Goal: Task Accomplishment & Management: Complete application form

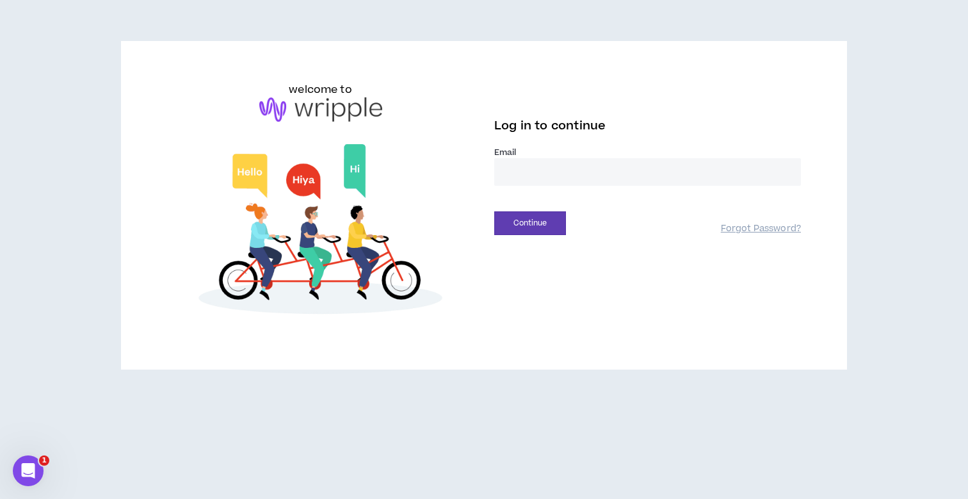
type input "**********"
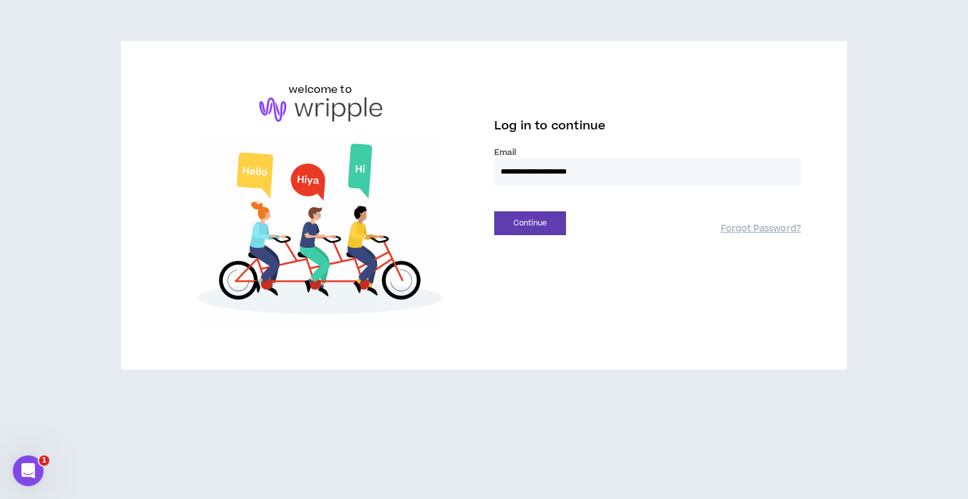
click at [530, 223] on button "Continue" at bounding box center [530, 223] width 72 height 24
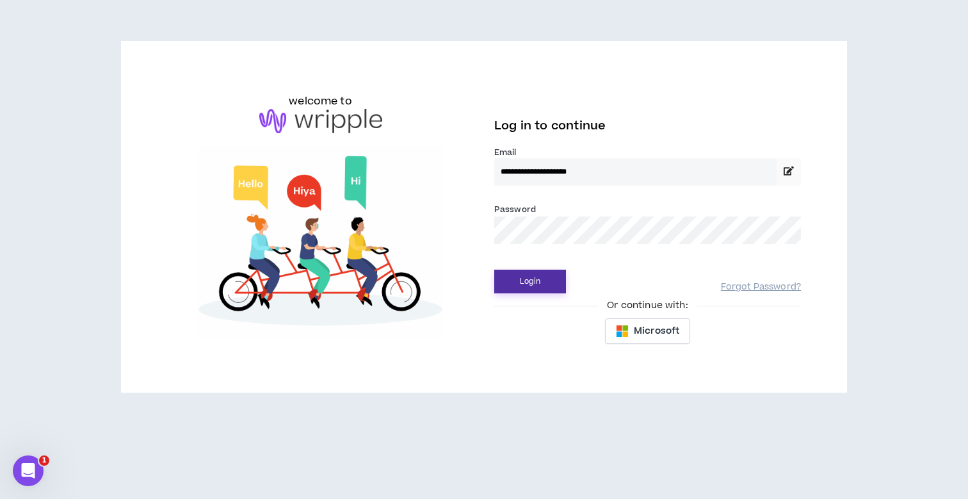
click at [523, 286] on button "Login" at bounding box center [530, 282] width 72 height 24
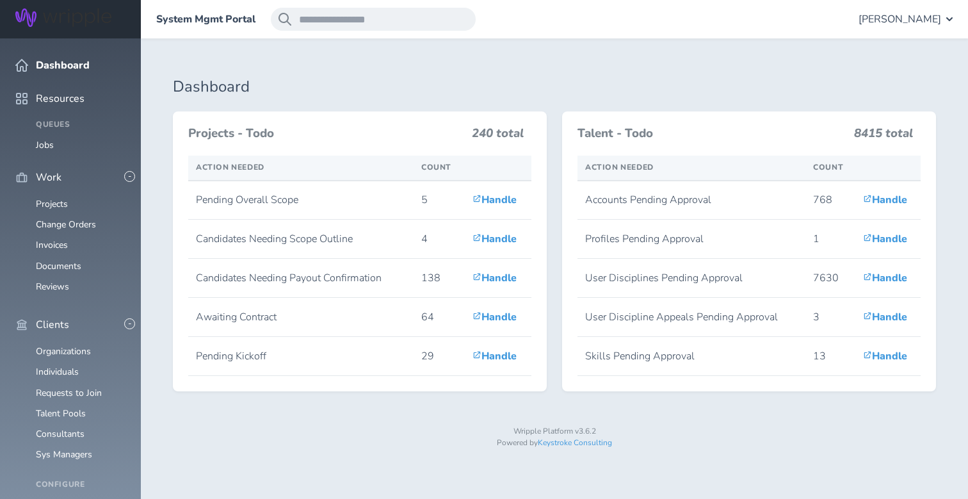
click at [888, 19] on span "[PERSON_NAME]" at bounding box center [900, 19] width 83 height 12
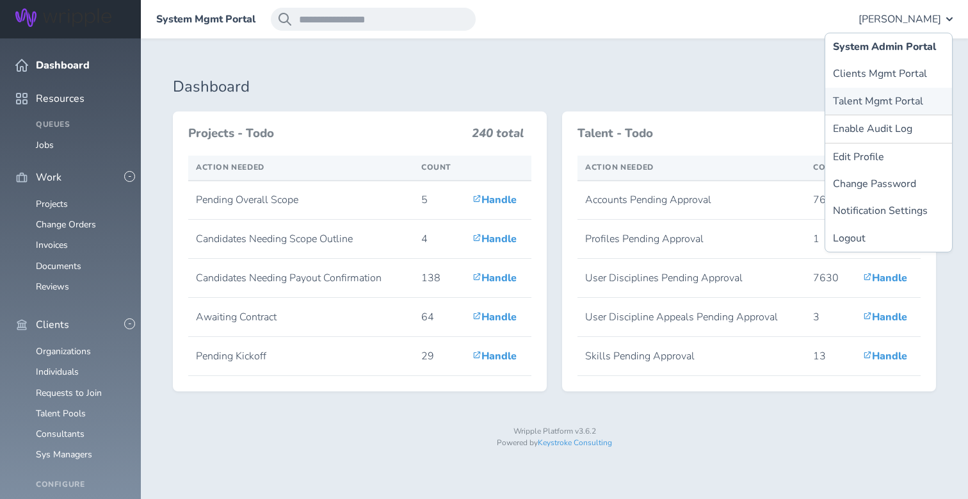
click at [877, 101] on link "Talent Mgmt Portal" at bounding box center [888, 101] width 127 height 27
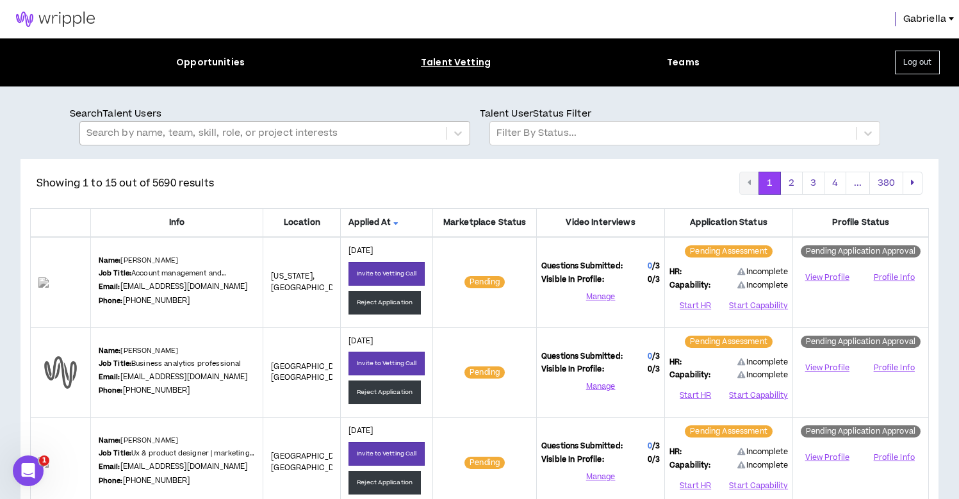
click at [278, 136] on div at bounding box center [262, 133] width 353 height 17
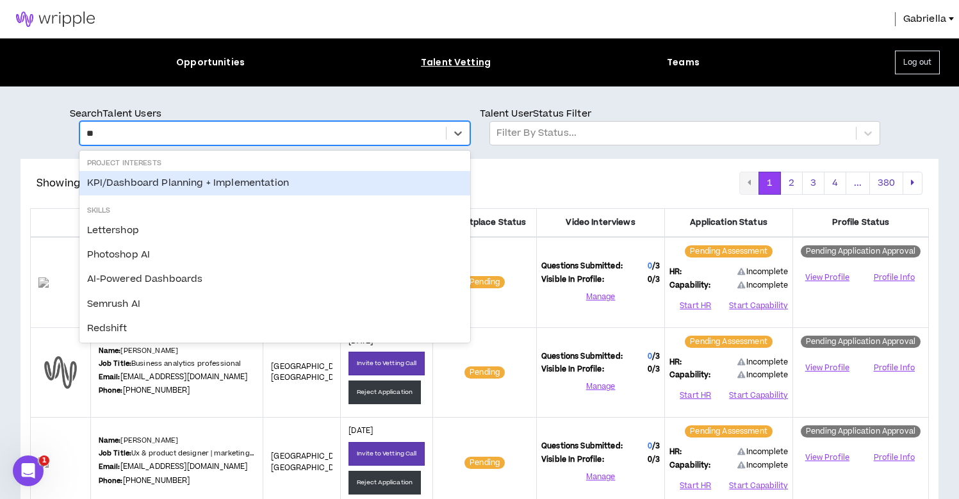
type input "***"
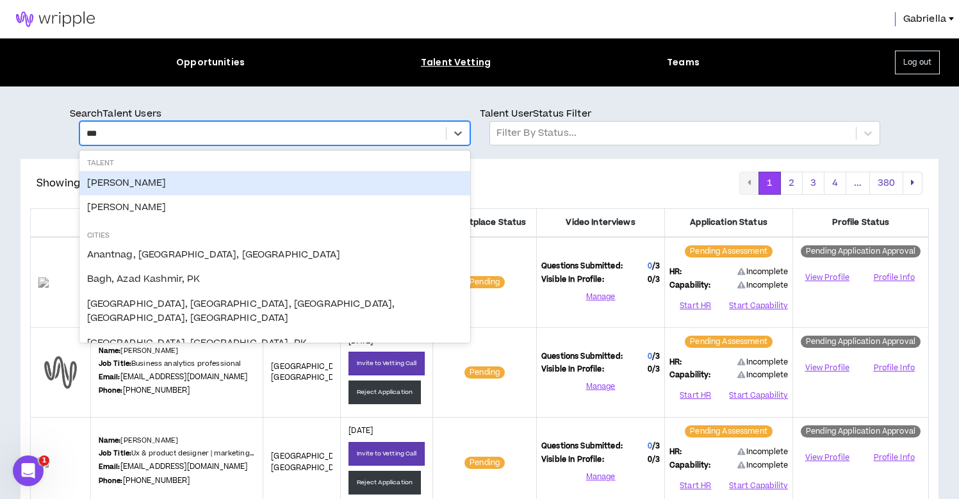
click at [143, 177] on div "Michael Shmarak" at bounding box center [274, 183] width 391 height 24
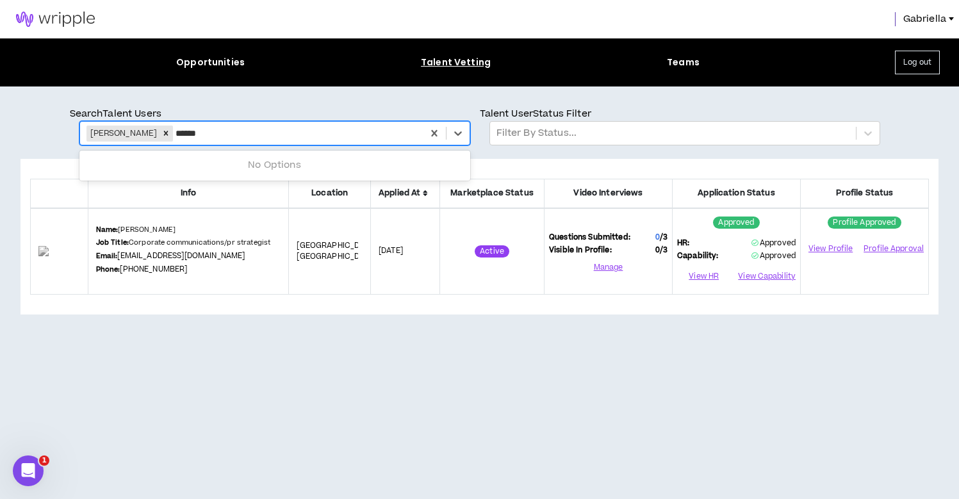
type input "*******"
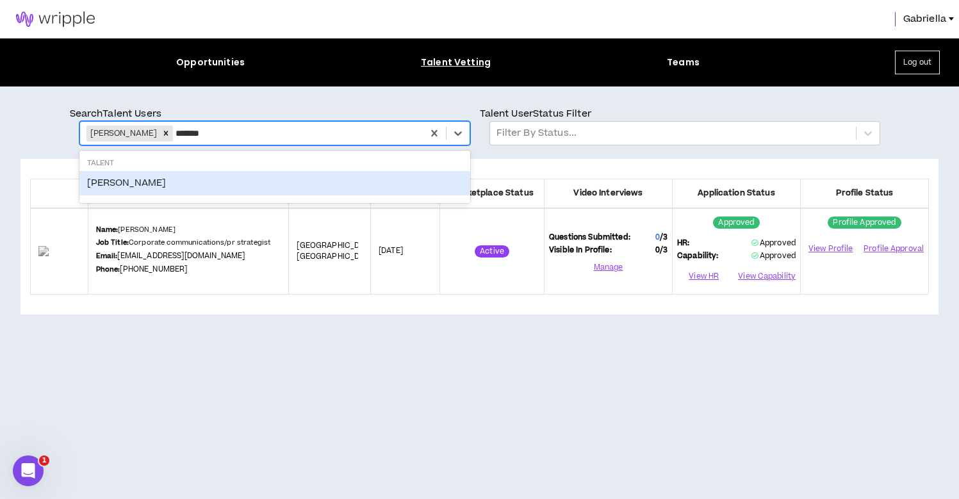
click at [127, 179] on div "Monisha Longacre" at bounding box center [274, 183] width 391 height 24
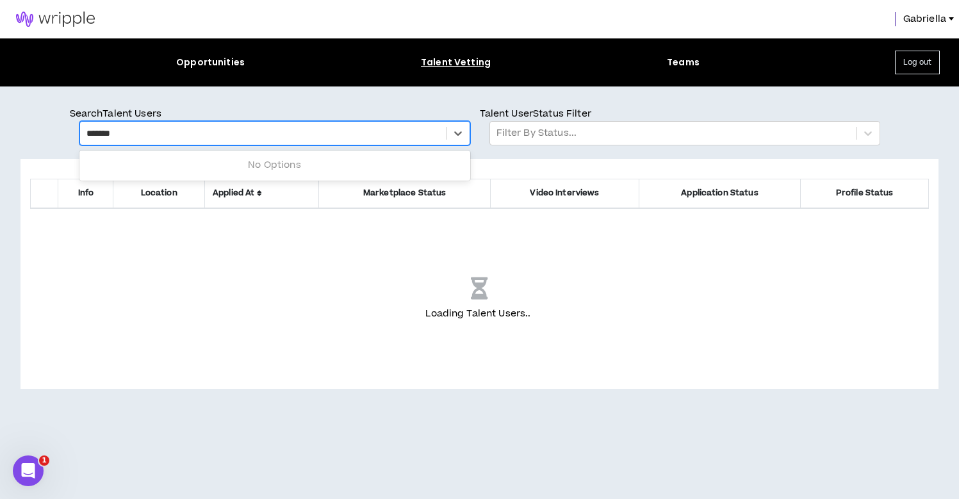
type input "********"
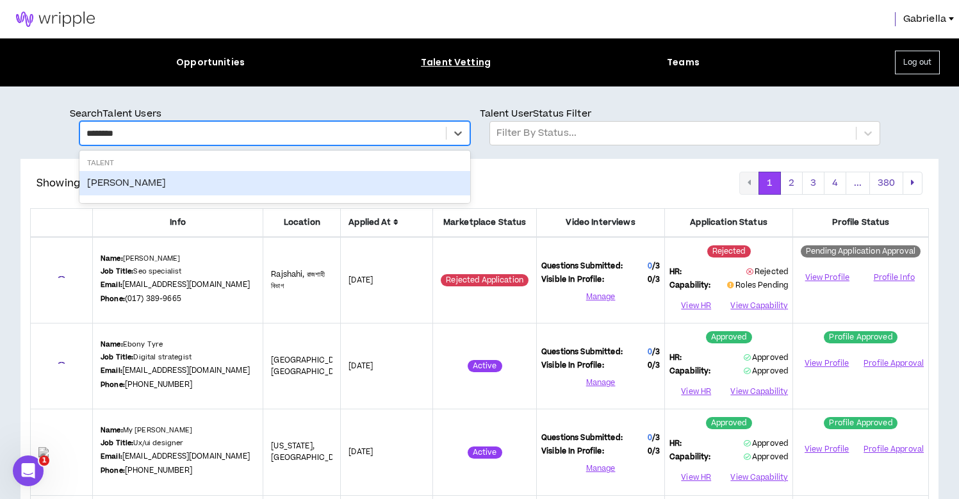
click at [118, 183] on div "Brandy Drew" at bounding box center [274, 183] width 391 height 24
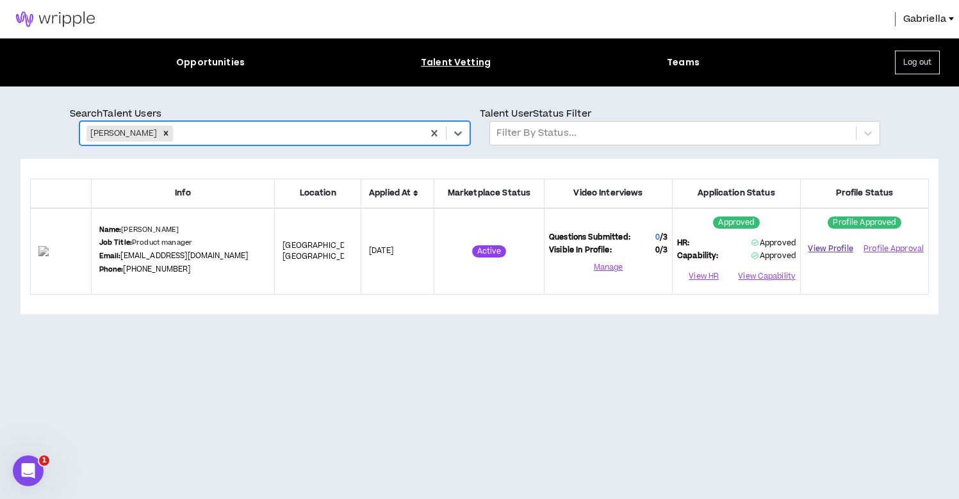
click at [825, 248] on link "View Profile" at bounding box center [830, 249] width 51 height 22
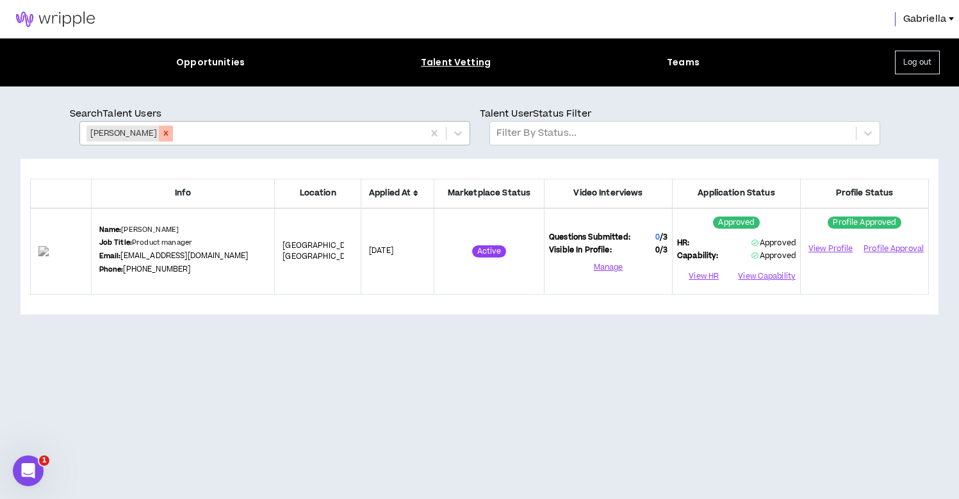
click at [161, 135] on icon "Remove Brandy Drew" at bounding box center [165, 133] width 9 height 9
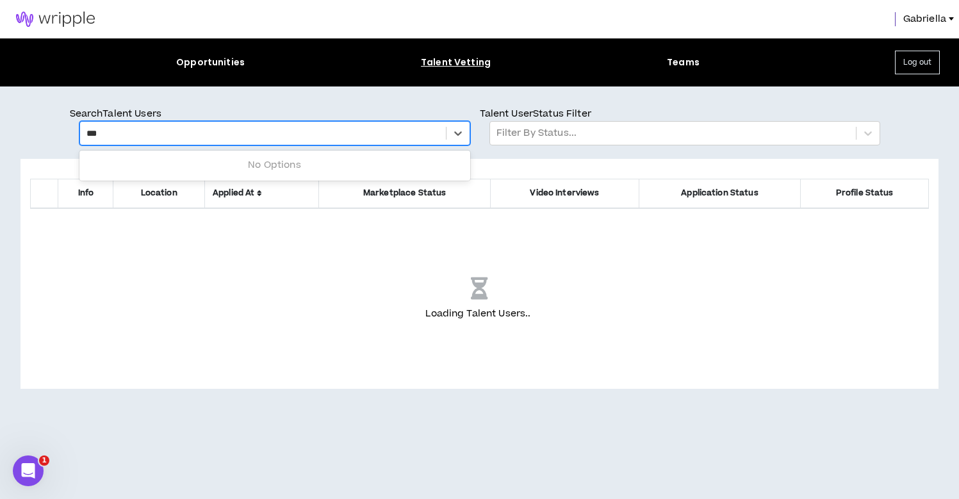
type input "****"
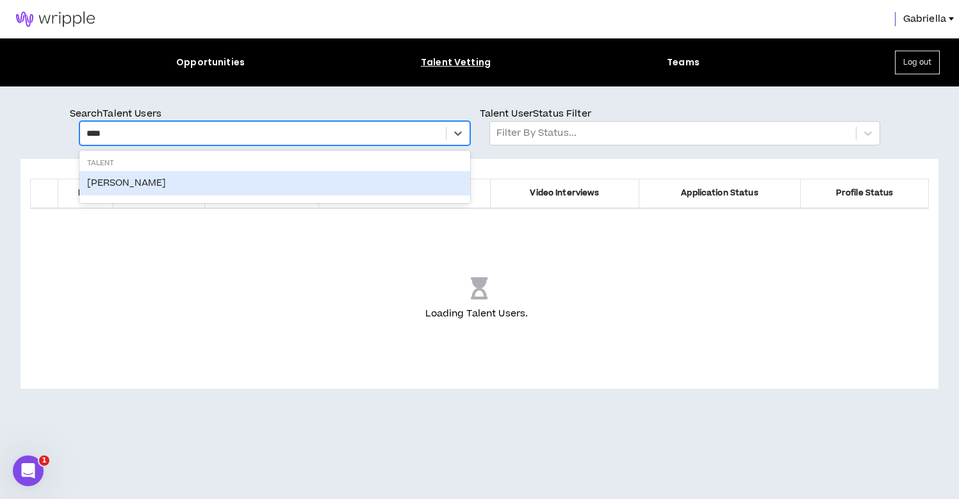
click at [101, 176] on div "Cadu Rocha" at bounding box center [274, 183] width 391 height 24
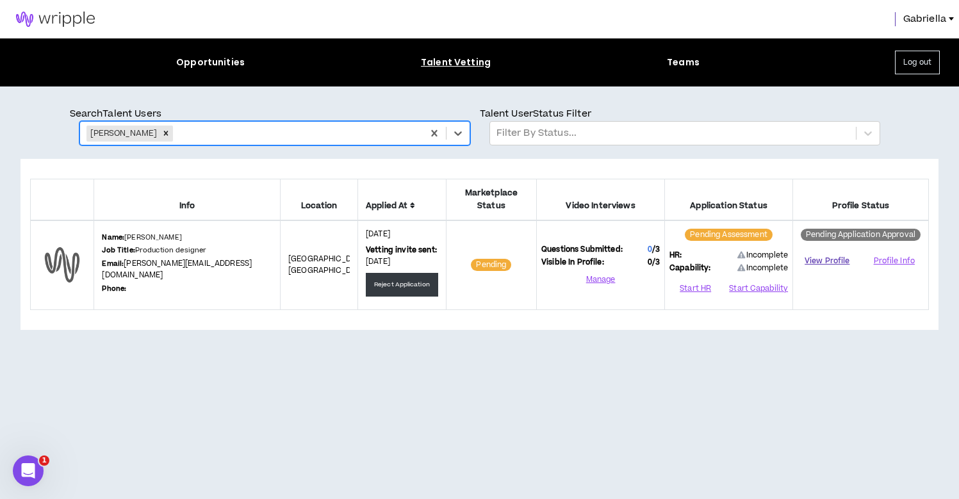
click at [820, 250] on link "View Profile" at bounding box center [826, 261] width 59 height 22
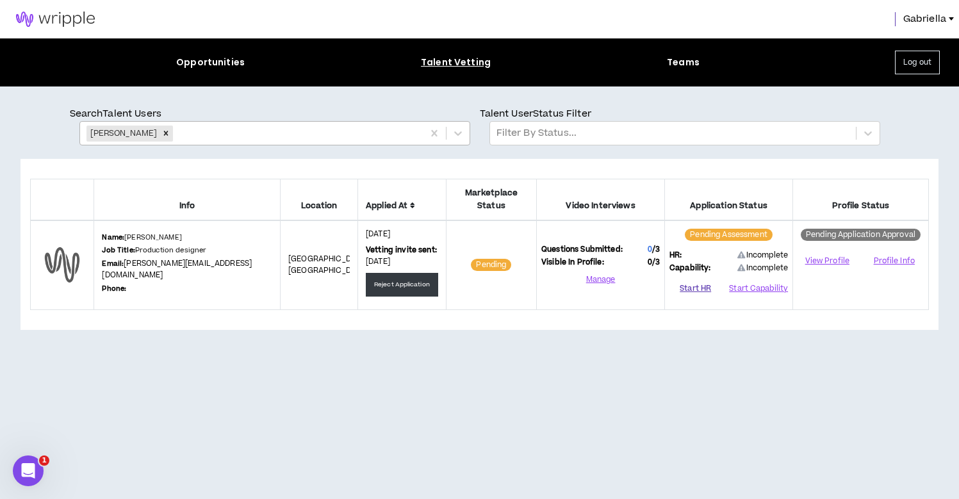
click at [704, 279] on button "Start HR" at bounding box center [695, 288] width 52 height 19
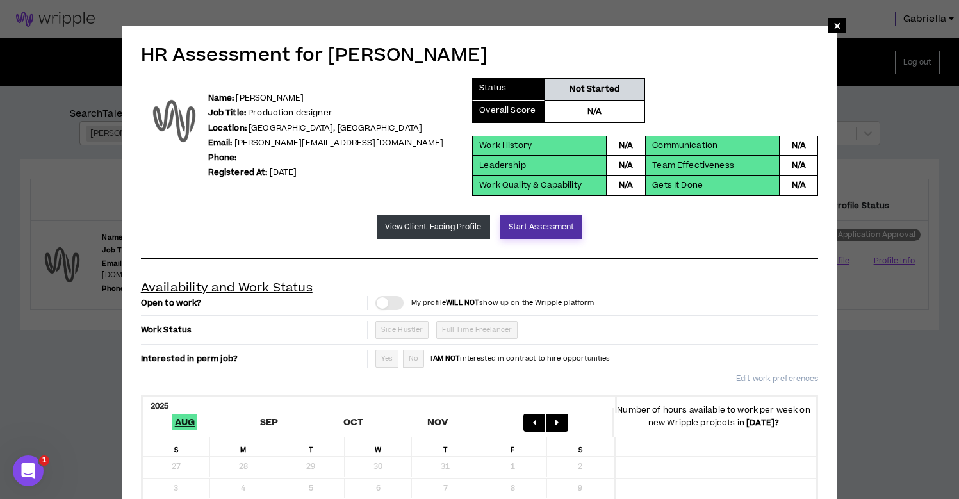
click at [544, 230] on button "Start Assessment" at bounding box center [541, 227] width 83 height 24
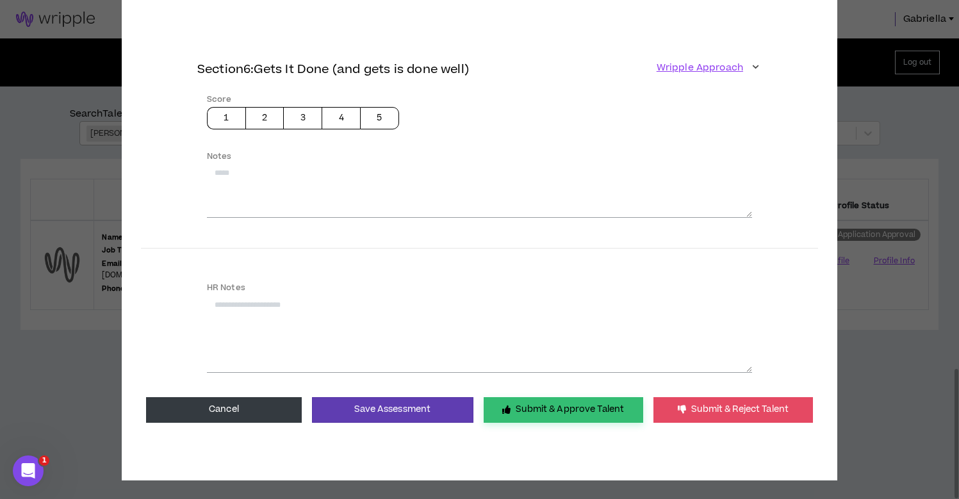
click at [544, 402] on button "Submit & Approve Talent" at bounding box center [562, 410] width 159 height 26
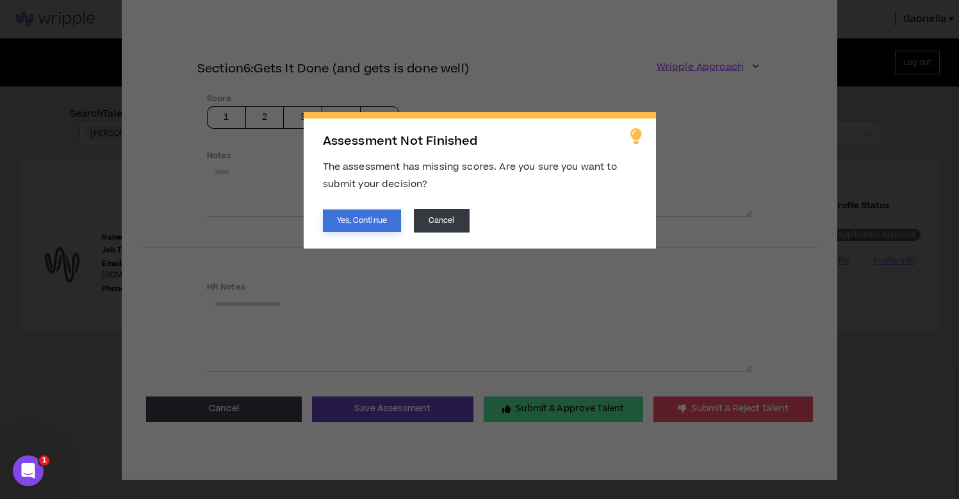
click at [330, 220] on button "Yes, Continue" at bounding box center [362, 220] width 78 height 22
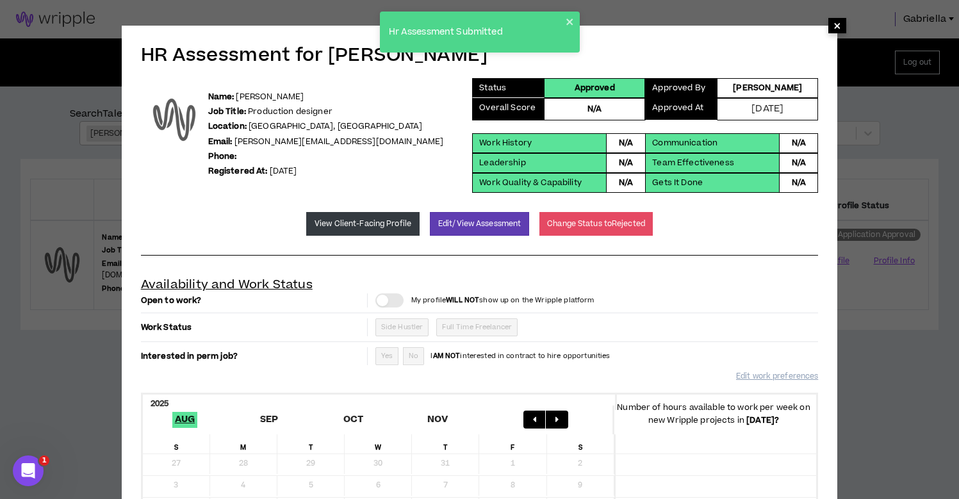
click at [835, 24] on span "×" at bounding box center [837, 25] width 8 height 15
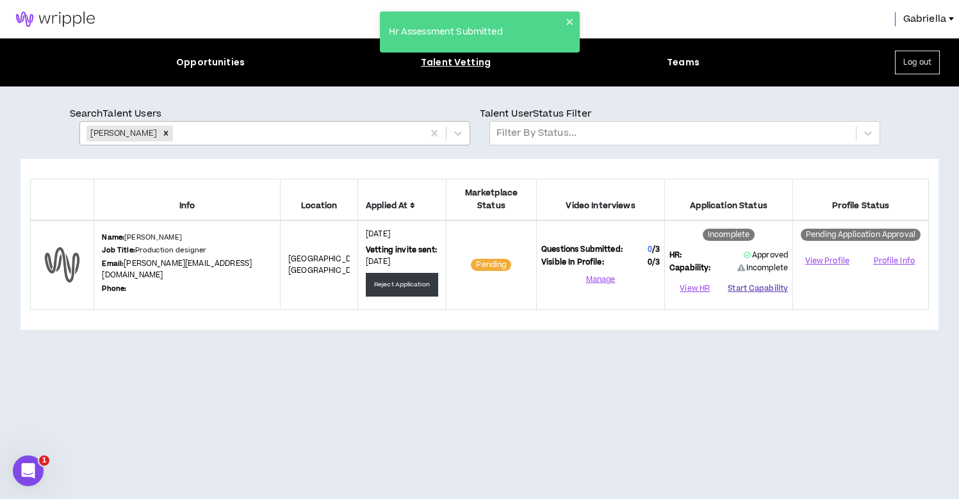
click at [770, 279] on button "Start Capability" at bounding box center [757, 288] width 60 height 19
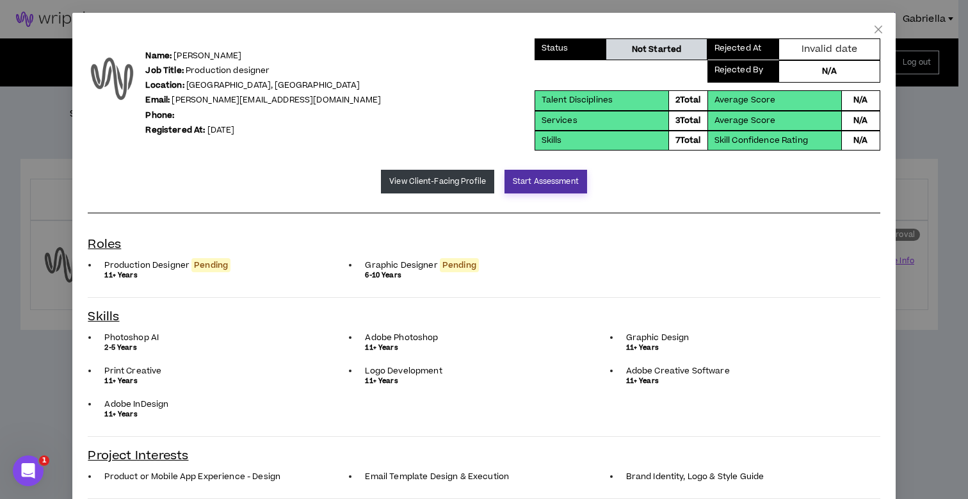
click at [528, 177] on button "Start Assessment" at bounding box center [546, 182] width 83 height 24
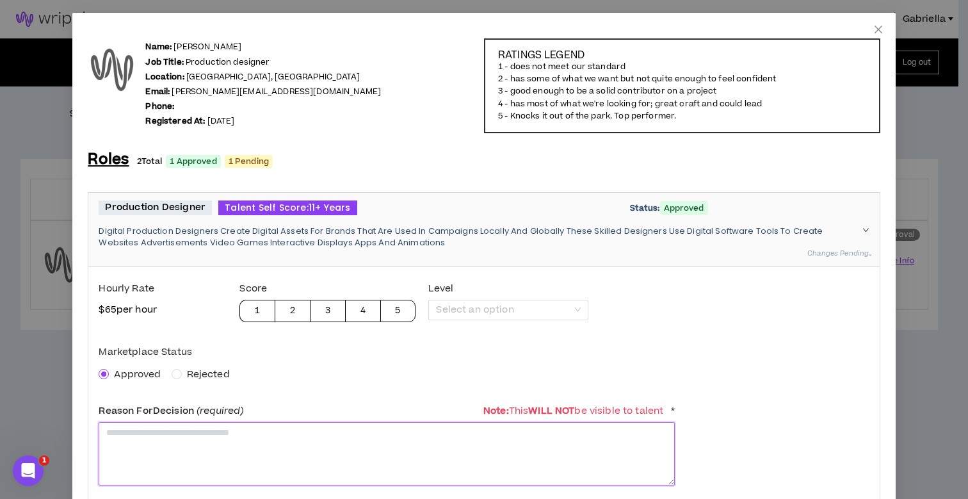
click at [142, 446] on textarea at bounding box center [387, 453] width 576 height 63
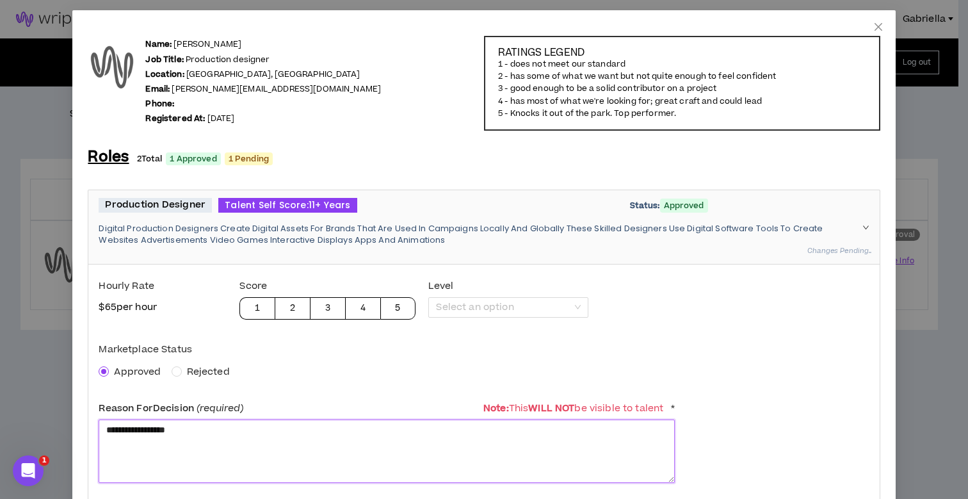
drag, startPoint x: 211, startPoint y: 425, endPoint x: 90, endPoint y: 425, distance: 120.4
click at [90, 425] on div "**********" at bounding box center [483, 443] width 791 height 359
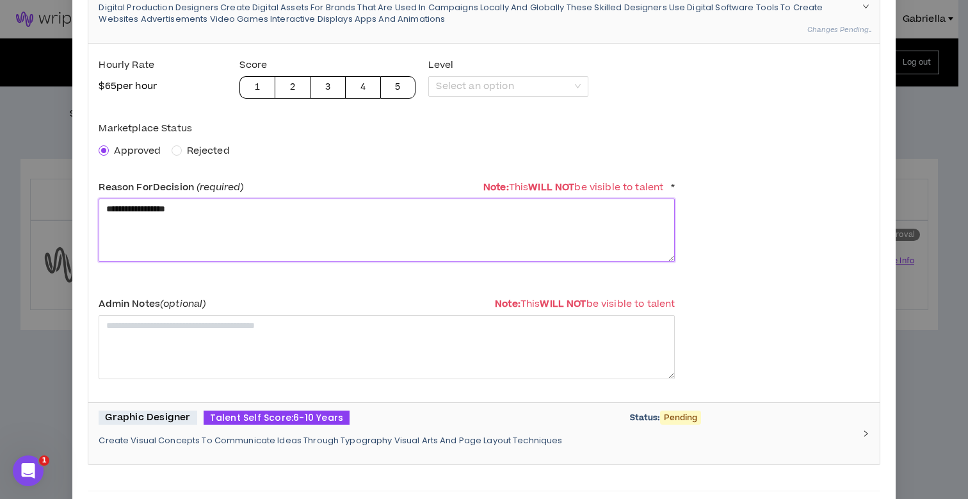
type textarea "**********"
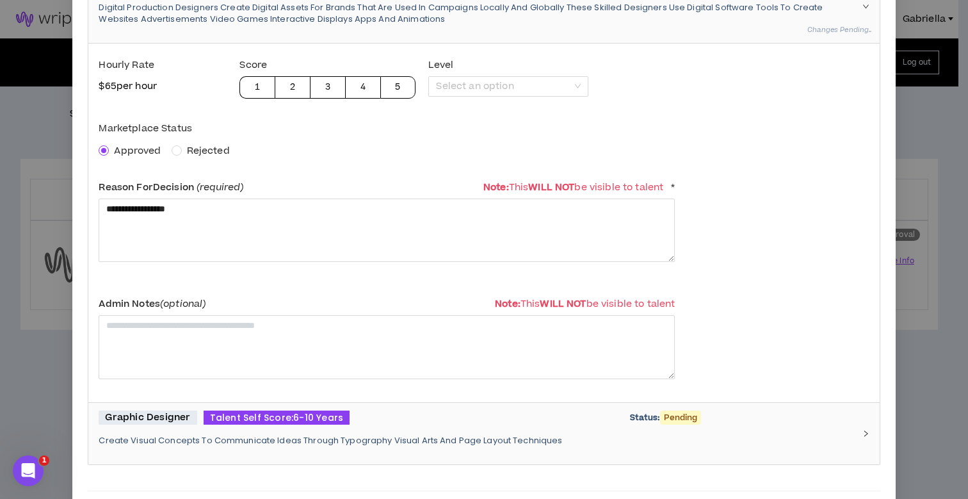
click at [213, 446] on div "Graphic Designer Talent Self Score: 6-10 Years Status: Pending Create Visual Co…" at bounding box center [476, 433] width 755 height 47
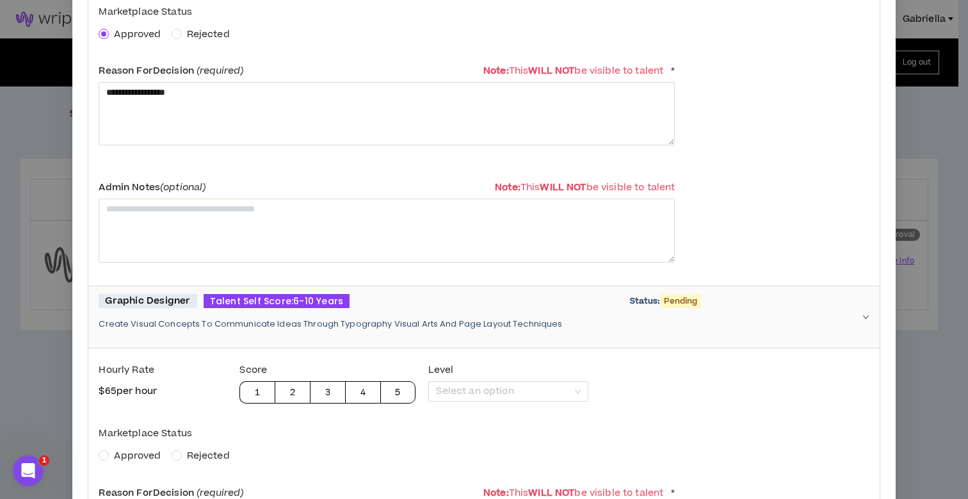
scroll to position [343, 0]
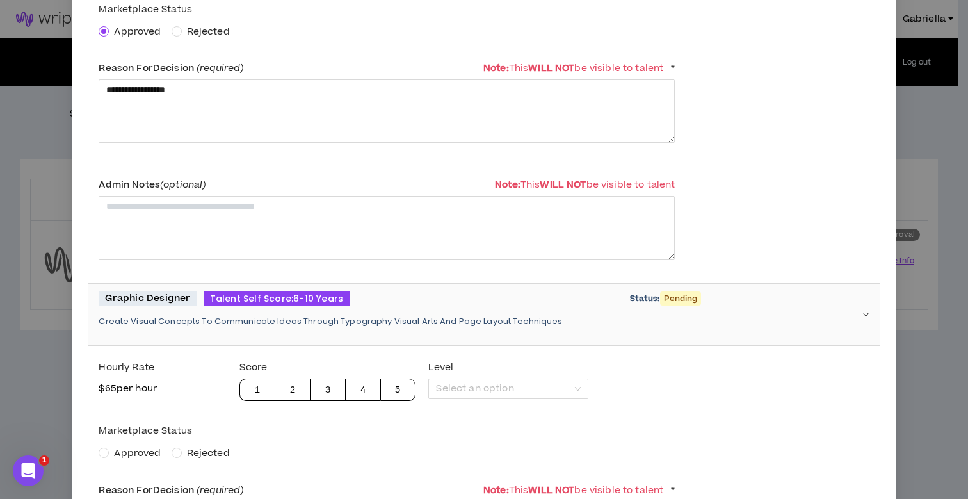
click at [126, 452] on span "Approved" at bounding box center [137, 452] width 47 height 13
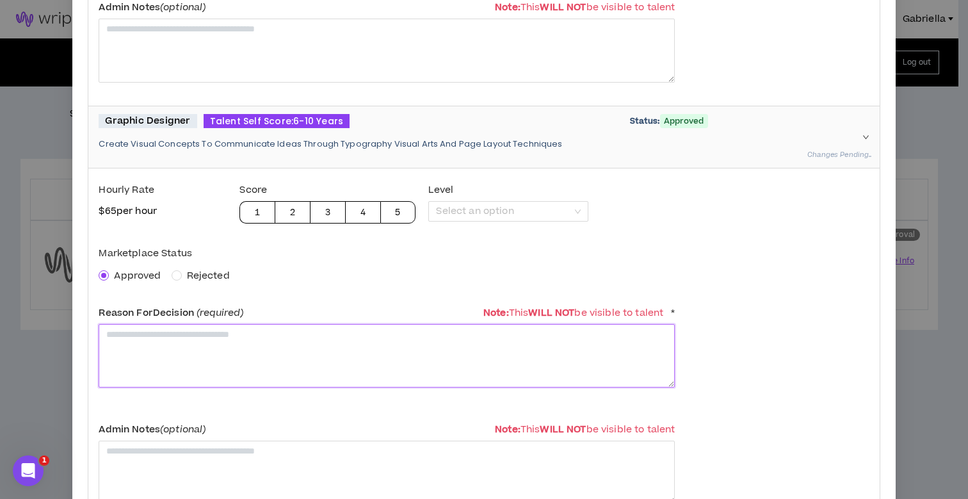
click at [170, 355] on textarea at bounding box center [387, 355] width 576 height 63
paste textarea "**********"
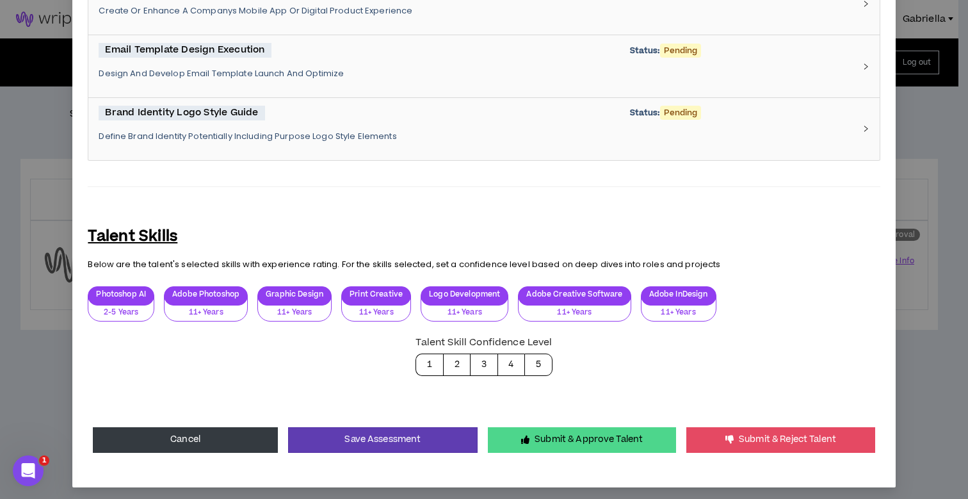
type textarea "**********"
click at [570, 429] on button "Submit & Approve Talent" at bounding box center [582, 440] width 188 height 26
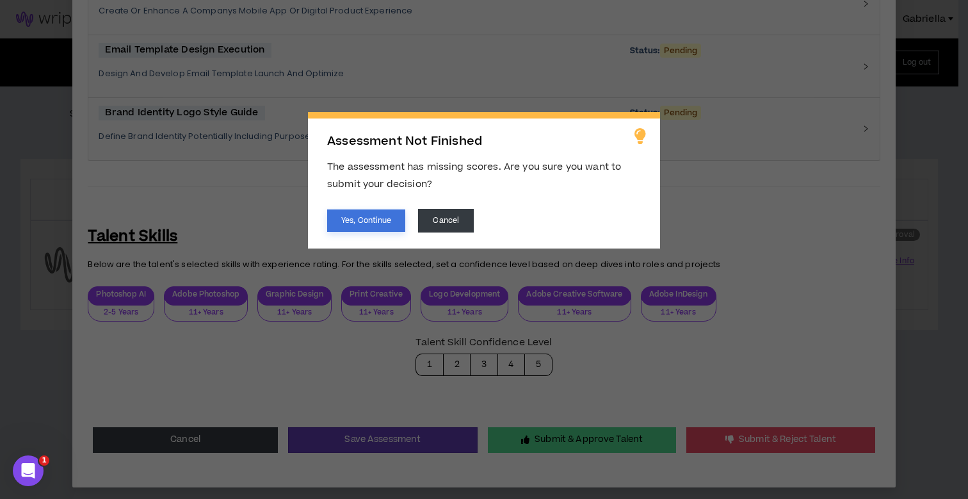
click at [352, 223] on button "Yes, Continue" at bounding box center [366, 220] width 78 height 22
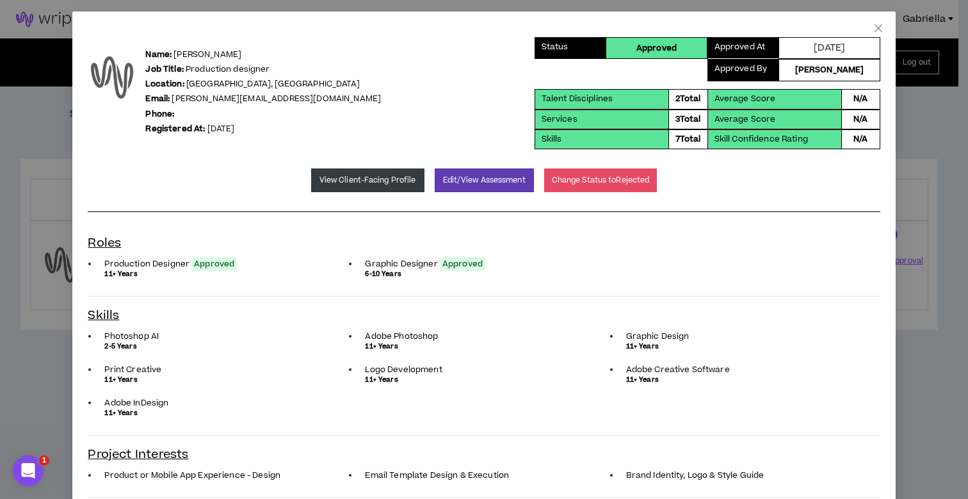
scroll to position [0, 0]
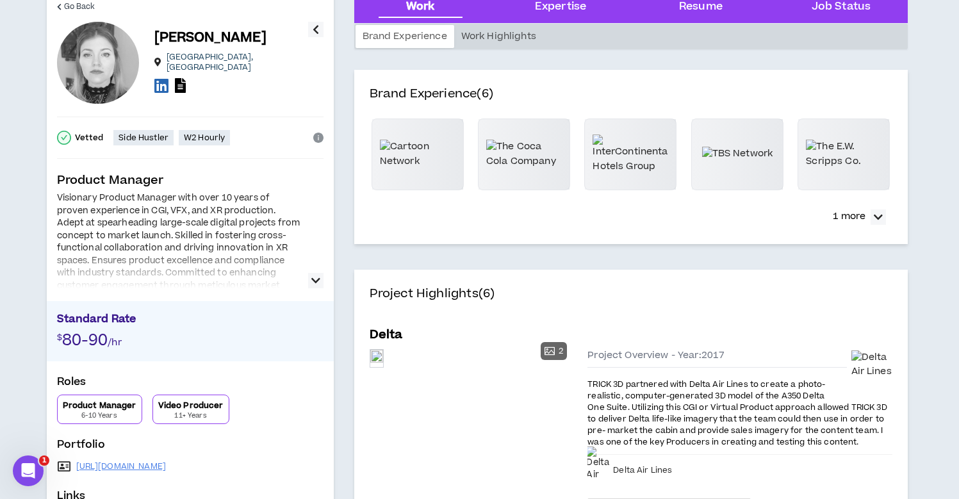
scroll to position [54, 0]
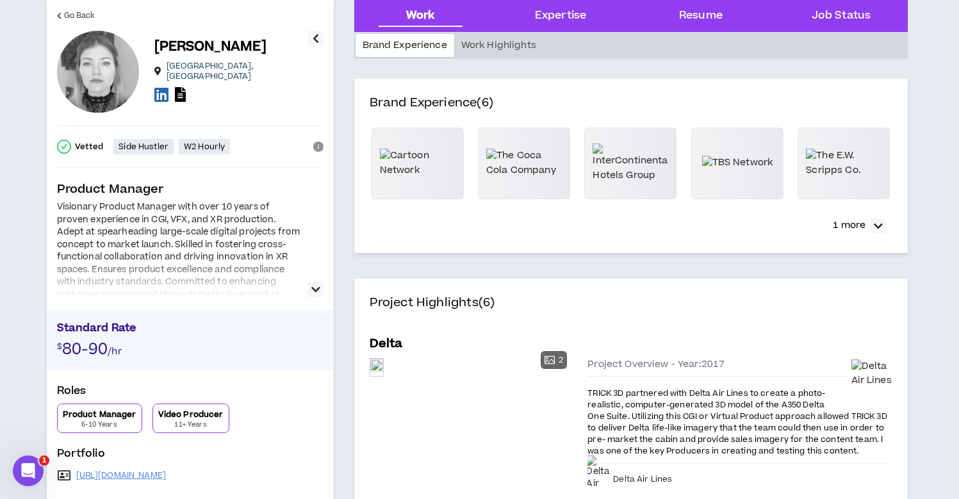
click at [316, 289] on icon "button" at bounding box center [315, 289] width 9 height 15
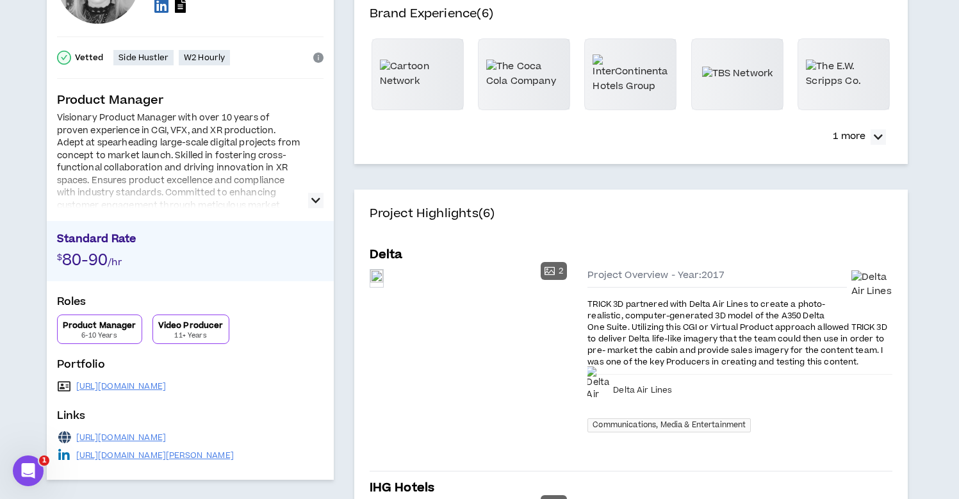
scroll to position [0, 0]
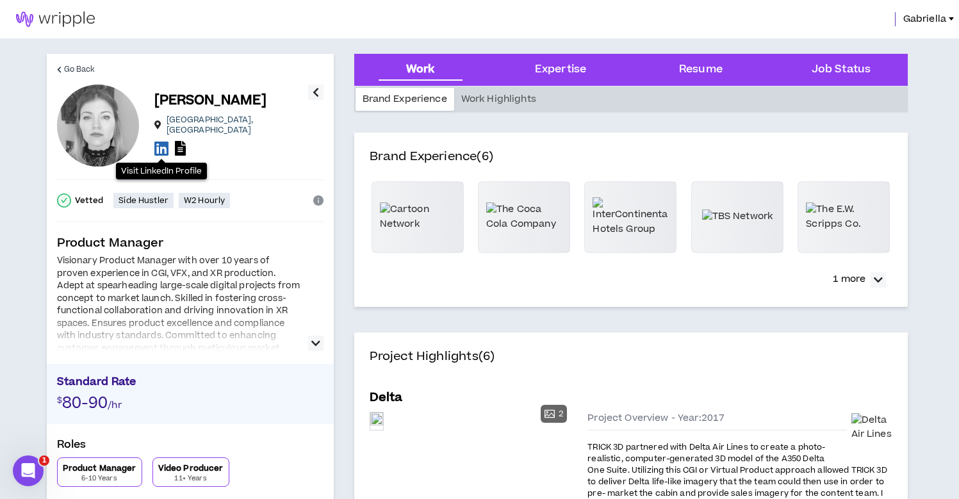
click at [160, 147] on icon at bounding box center [161, 148] width 14 height 16
click at [315, 342] on icon "button" at bounding box center [315, 343] width 9 height 15
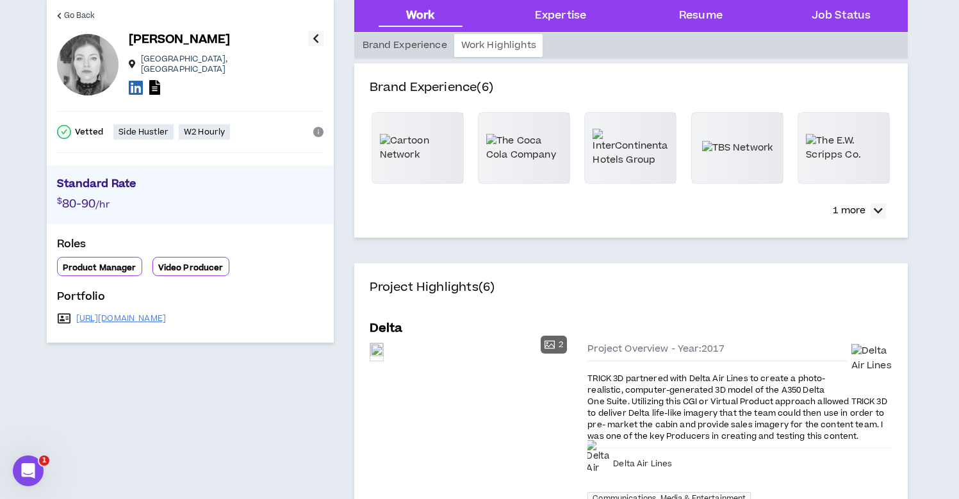
scroll to position [104, 0]
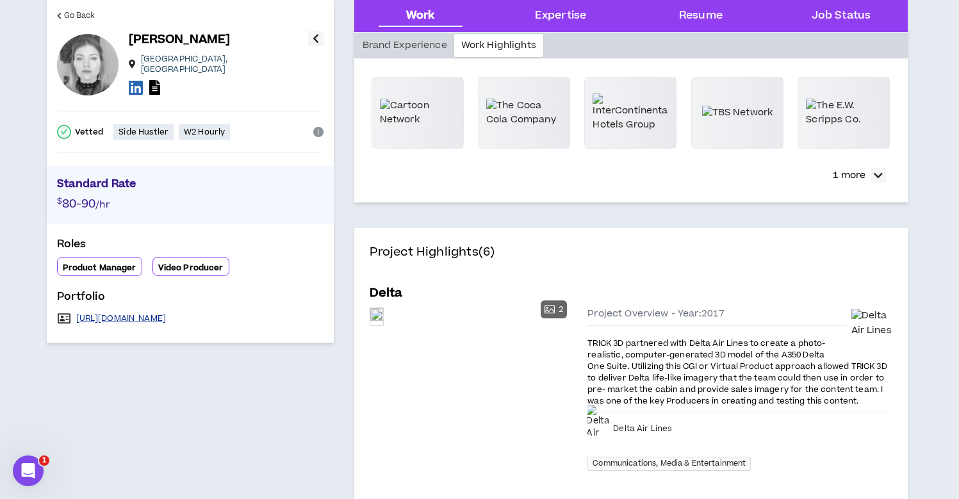
click at [124, 314] on link "http://brandyvfx.com" at bounding box center [121, 318] width 90 height 10
click at [153, 82] on icon at bounding box center [154, 87] width 11 height 15
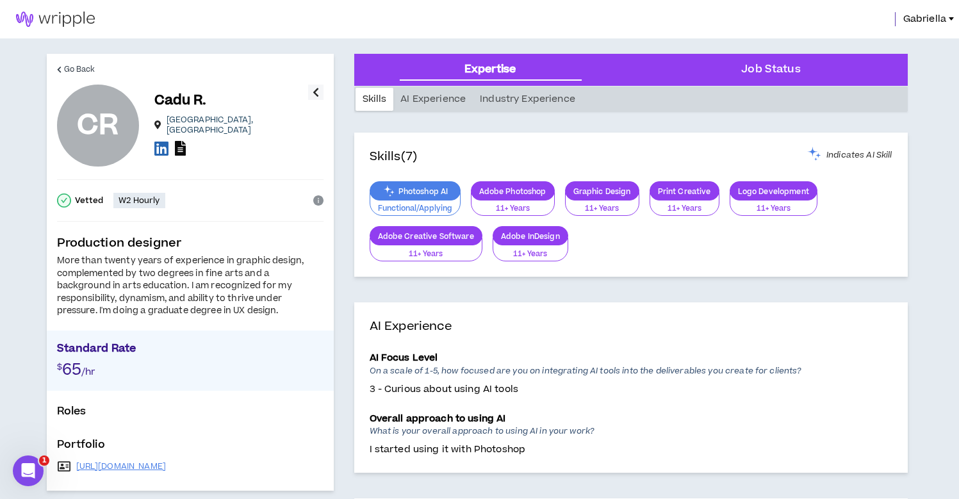
click at [179, 143] on icon at bounding box center [180, 148] width 11 height 15
